Goal: Task Accomplishment & Management: Manage account settings

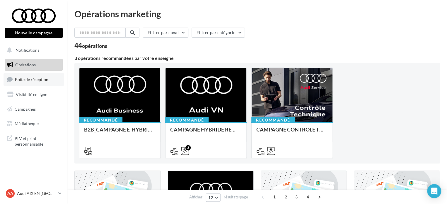
click at [34, 76] on link "Boîte de réception" at bounding box center [34, 79] width 60 height 13
